Goal: Information Seeking & Learning: Learn about a topic

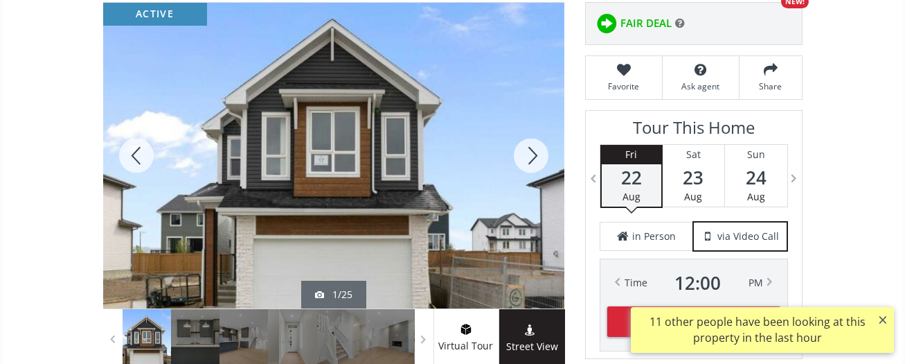
scroll to position [251, 0]
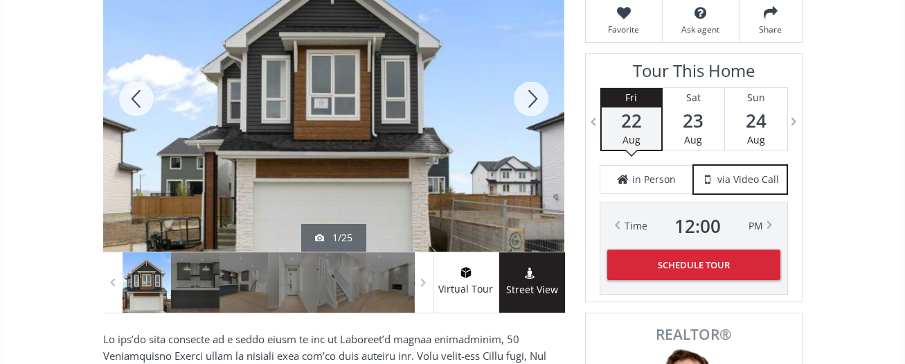
click at [532, 104] on div at bounding box center [531, 98] width 66 height 305
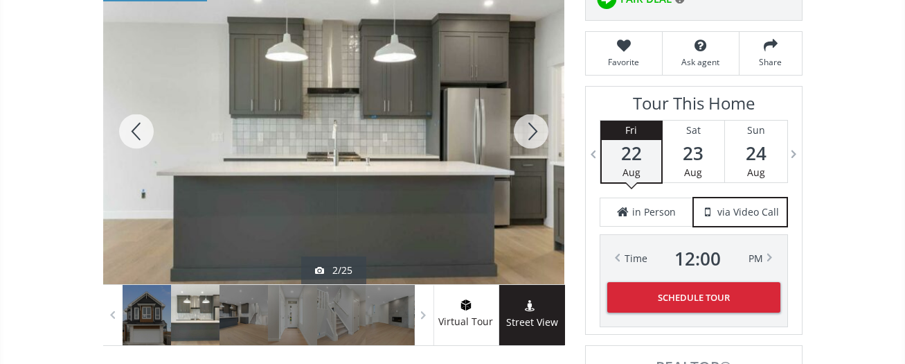
scroll to position [179, 0]
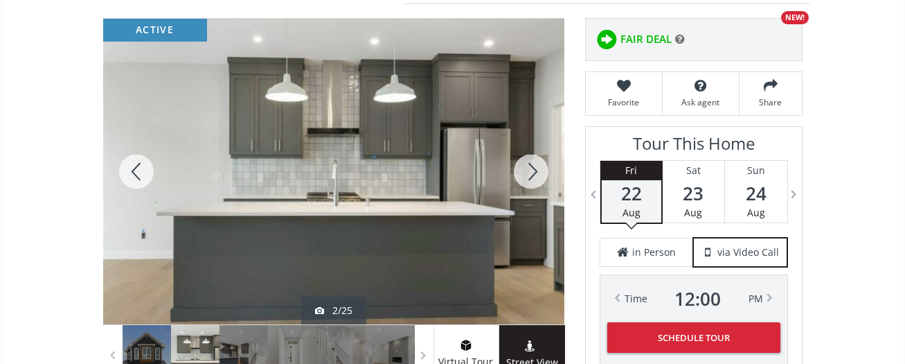
click at [526, 172] on div at bounding box center [531, 171] width 66 height 305
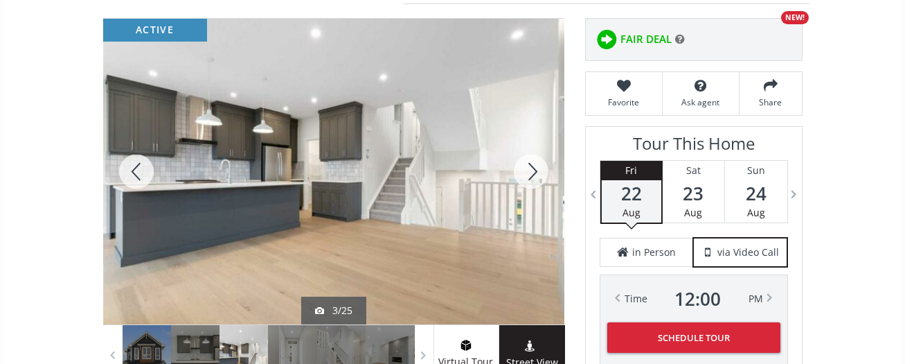
click at [526, 172] on div at bounding box center [531, 171] width 66 height 305
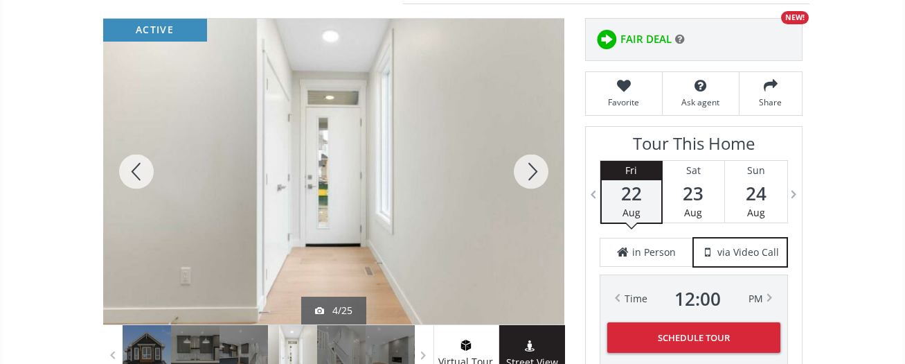
click at [526, 172] on div at bounding box center [531, 171] width 66 height 305
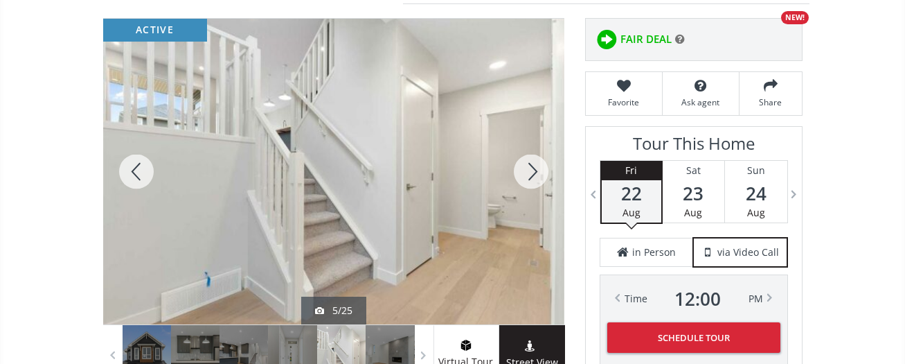
click at [526, 172] on div at bounding box center [531, 171] width 66 height 305
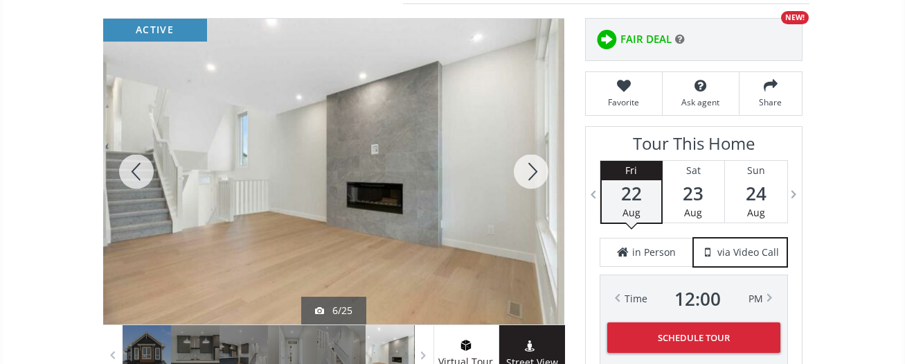
click at [526, 172] on div at bounding box center [531, 171] width 66 height 305
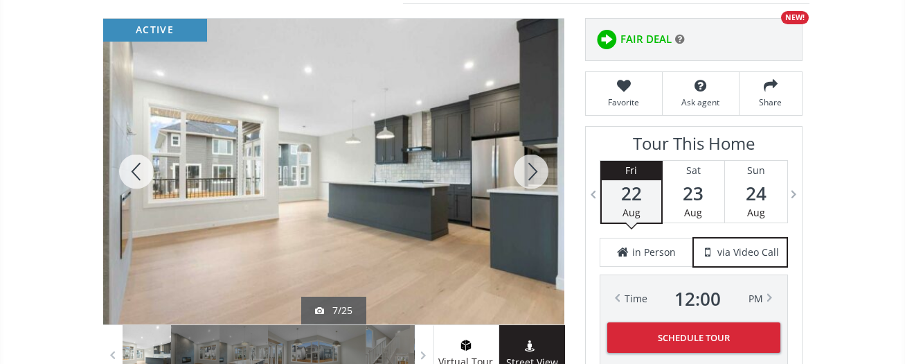
click at [526, 172] on div at bounding box center [531, 171] width 66 height 305
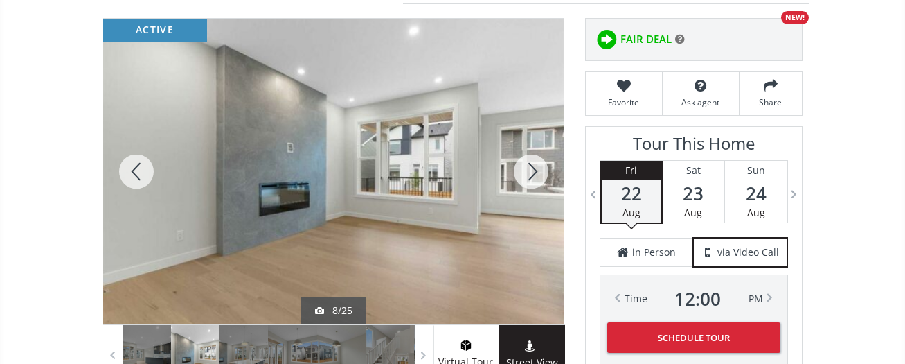
click at [526, 172] on div at bounding box center [531, 171] width 66 height 305
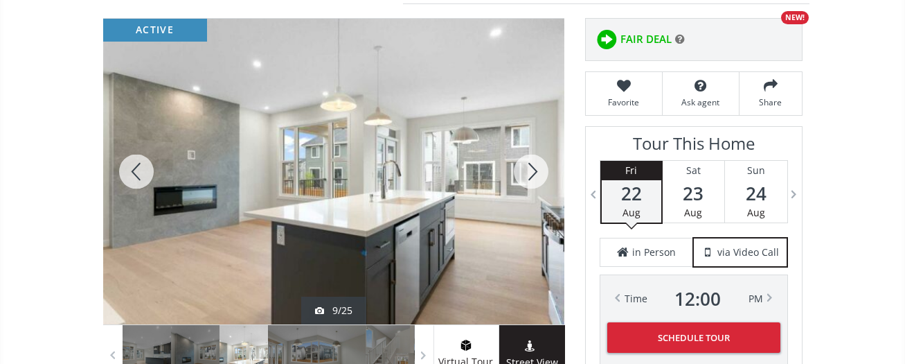
click at [526, 172] on div at bounding box center [531, 171] width 66 height 305
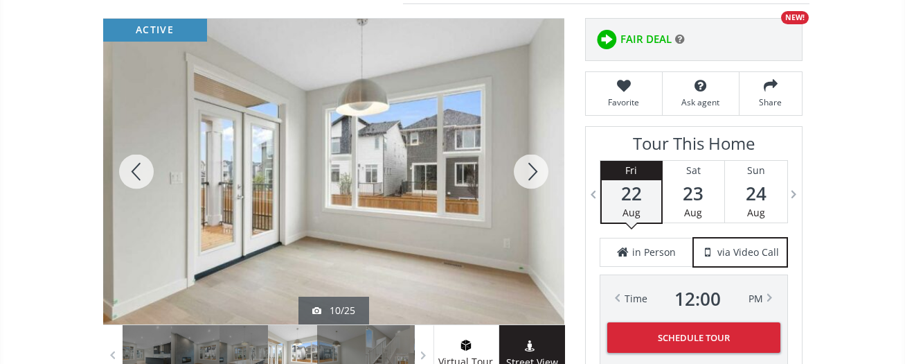
click at [526, 172] on div at bounding box center [531, 171] width 66 height 305
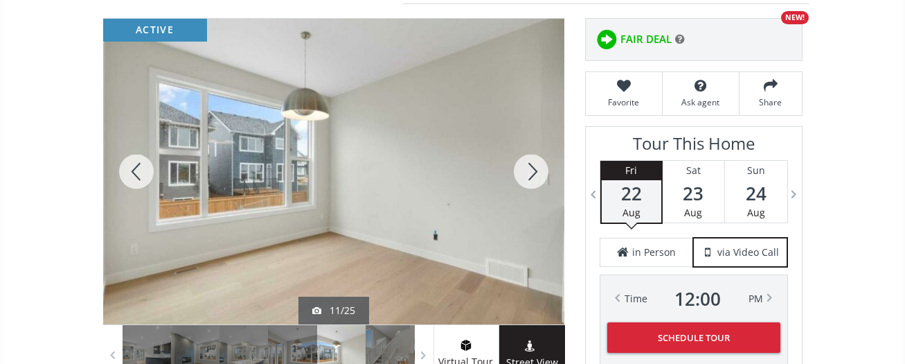
click at [526, 172] on div at bounding box center [531, 171] width 66 height 305
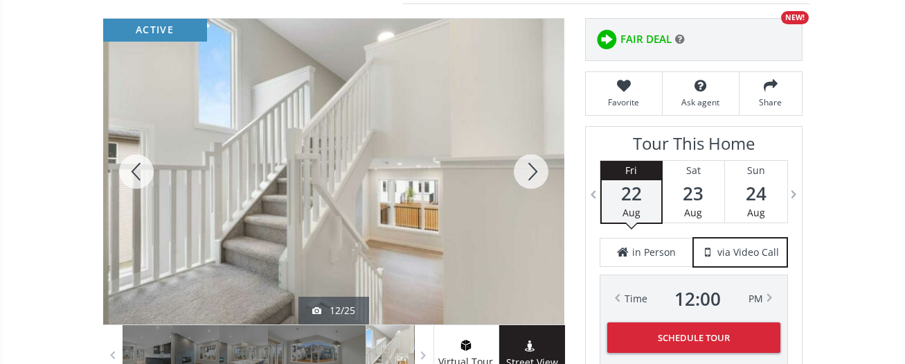
click at [526, 172] on div at bounding box center [531, 171] width 66 height 305
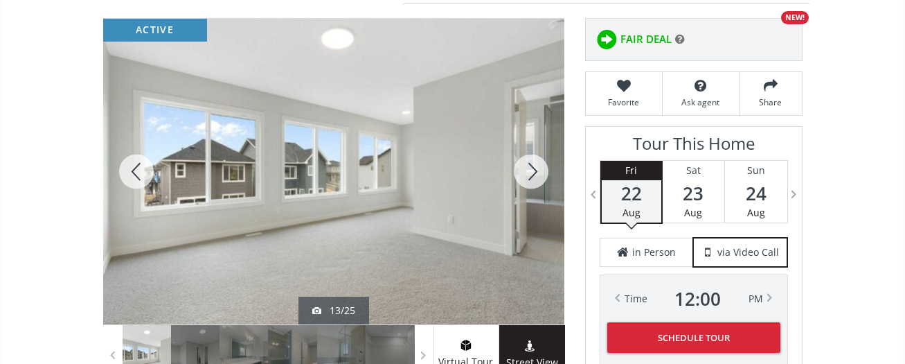
click at [526, 172] on div at bounding box center [531, 171] width 66 height 305
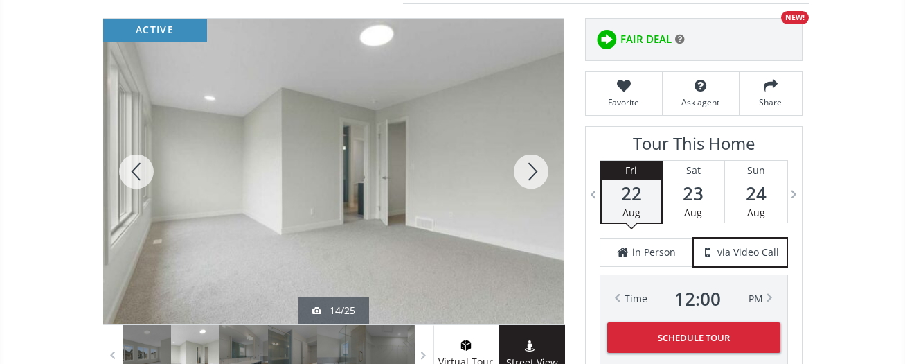
click at [526, 172] on div at bounding box center [531, 171] width 66 height 305
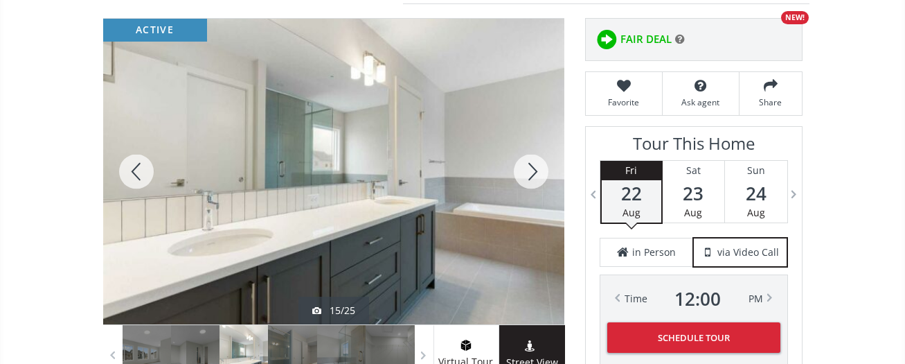
click at [526, 172] on div at bounding box center [531, 171] width 66 height 305
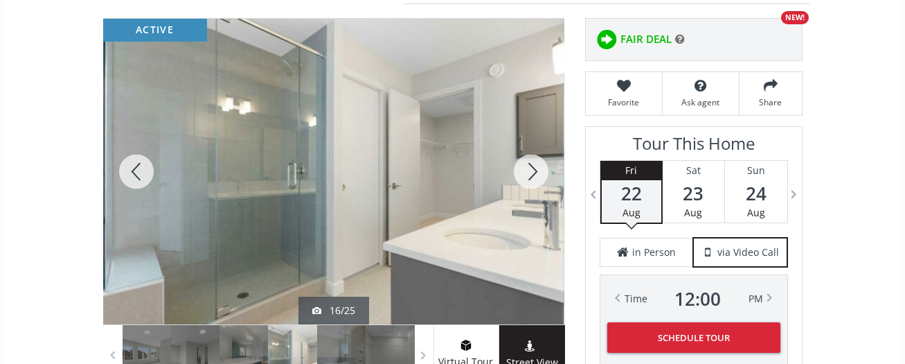
click at [526, 172] on div at bounding box center [531, 171] width 66 height 305
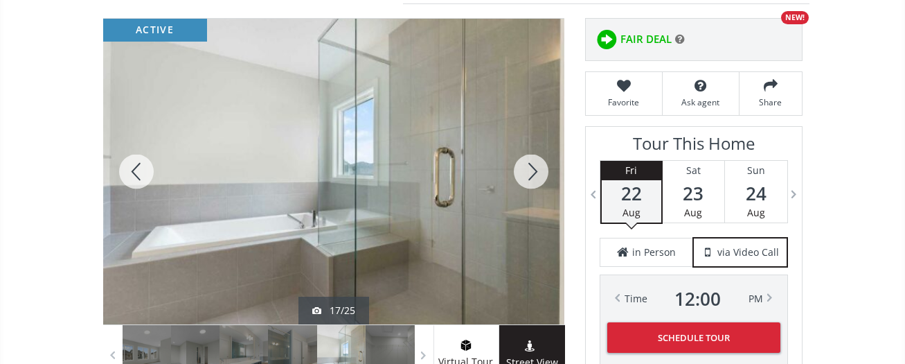
click at [526, 172] on div at bounding box center [531, 171] width 66 height 305
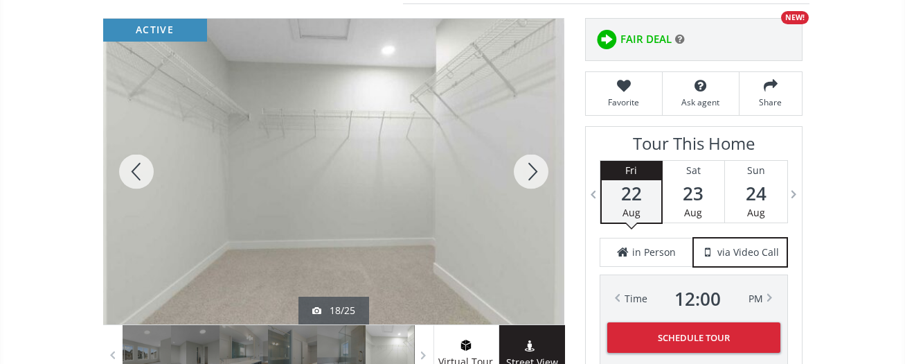
click at [526, 172] on div at bounding box center [531, 171] width 66 height 305
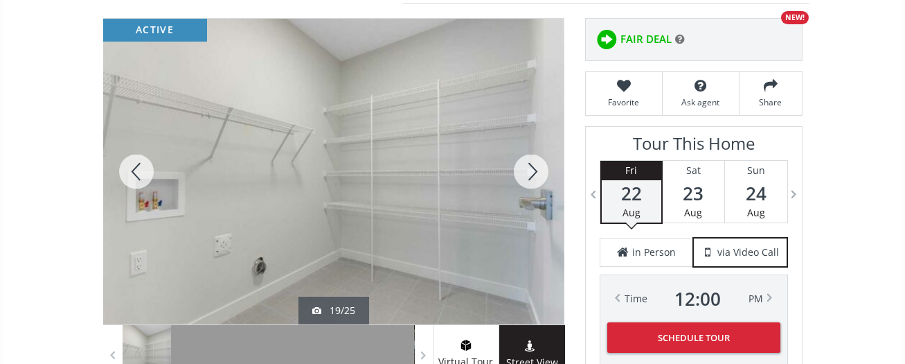
click at [526, 172] on div at bounding box center [531, 171] width 66 height 305
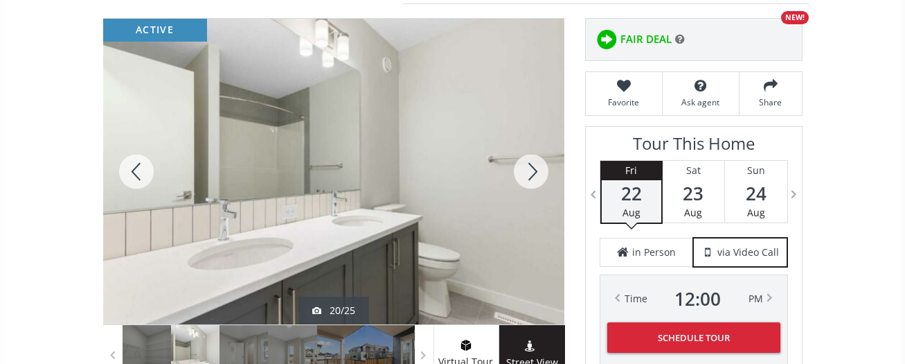
click at [526, 172] on div at bounding box center [531, 171] width 66 height 305
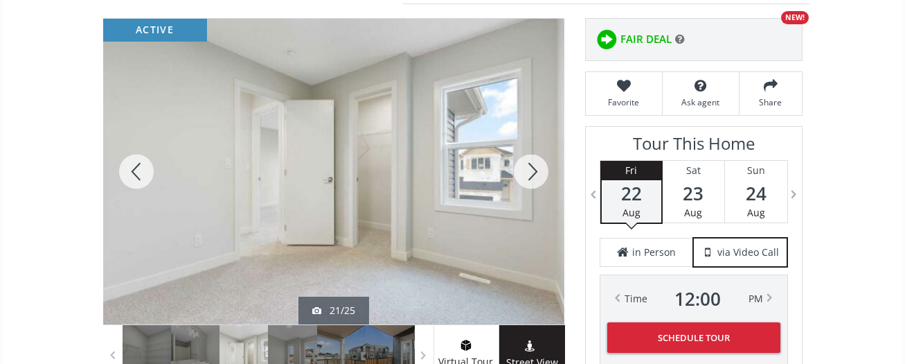
click at [526, 172] on div at bounding box center [531, 171] width 66 height 305
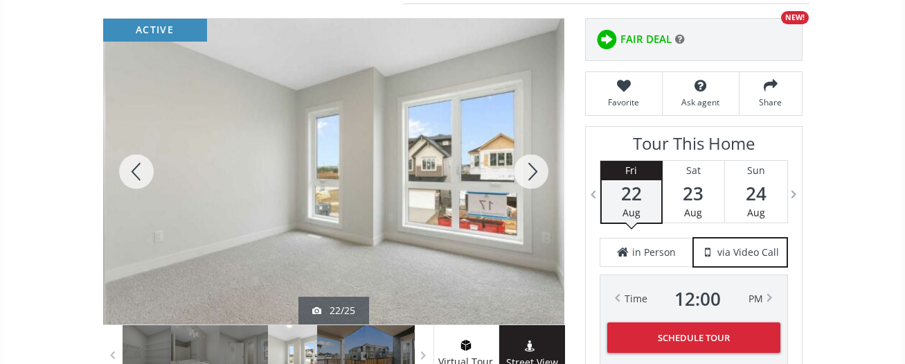
click at [526, 172] on div at bounding box center [531, 171] width 66 height 305
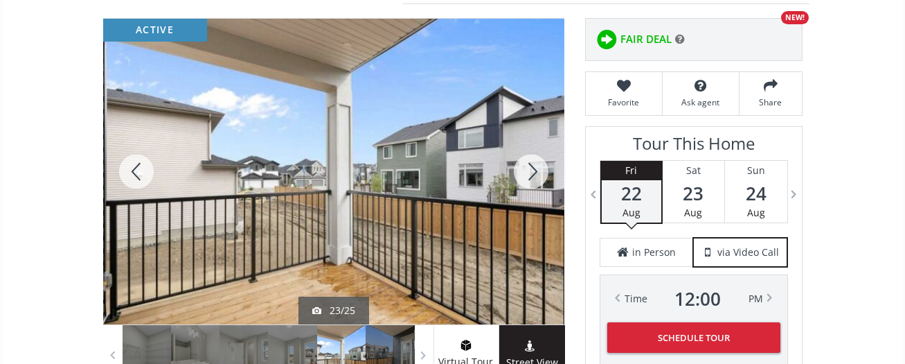
click at [526, 172] on div at bounding box center [531, 171] width 66 height 305
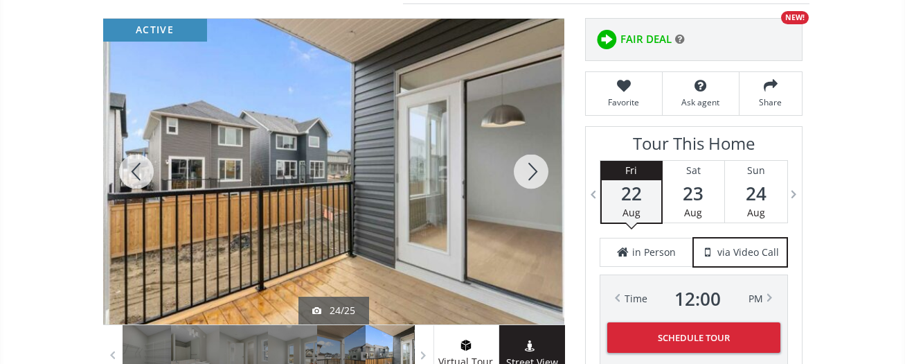
click at [526, 172] on div at bounding box center [531, 171] width 66 height 305
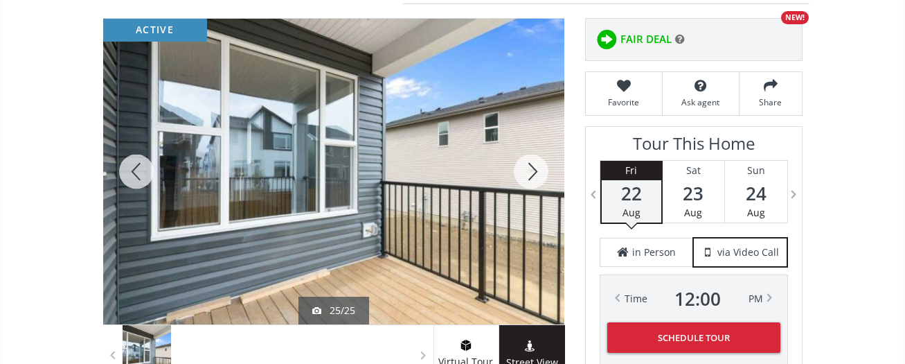
click at [526, 172] on div at bounding box center [531, 171] width 66 height 305
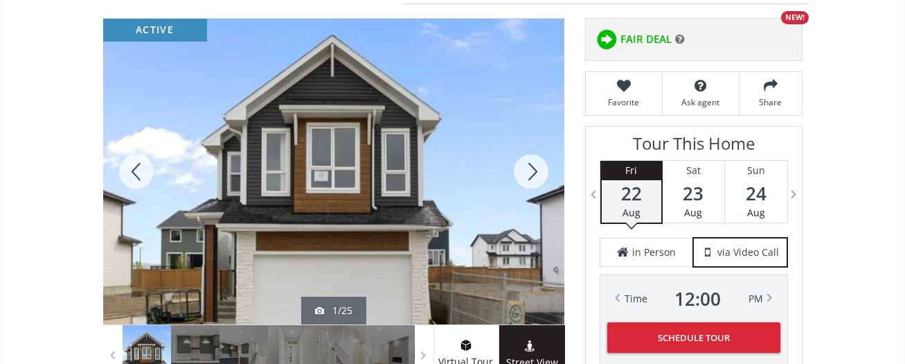
click at [526, 172] on div at bounding box center [531, 171] width 66 height 305
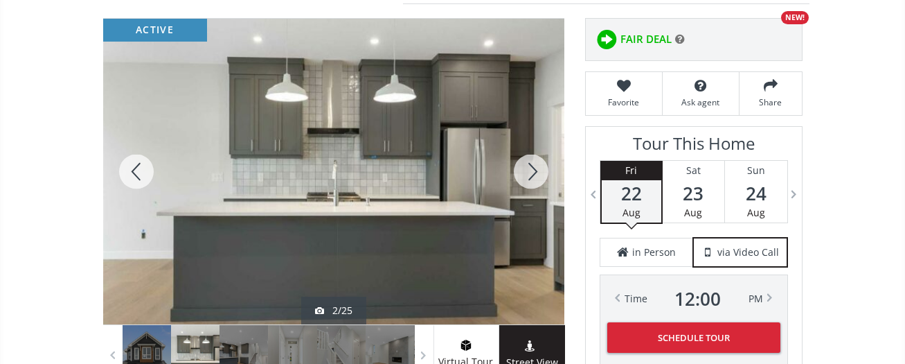
click at [526, 172] on div at bounding box center [531, 171] width 66 height 305
